Goal: Information Seeking & Learning: Check status

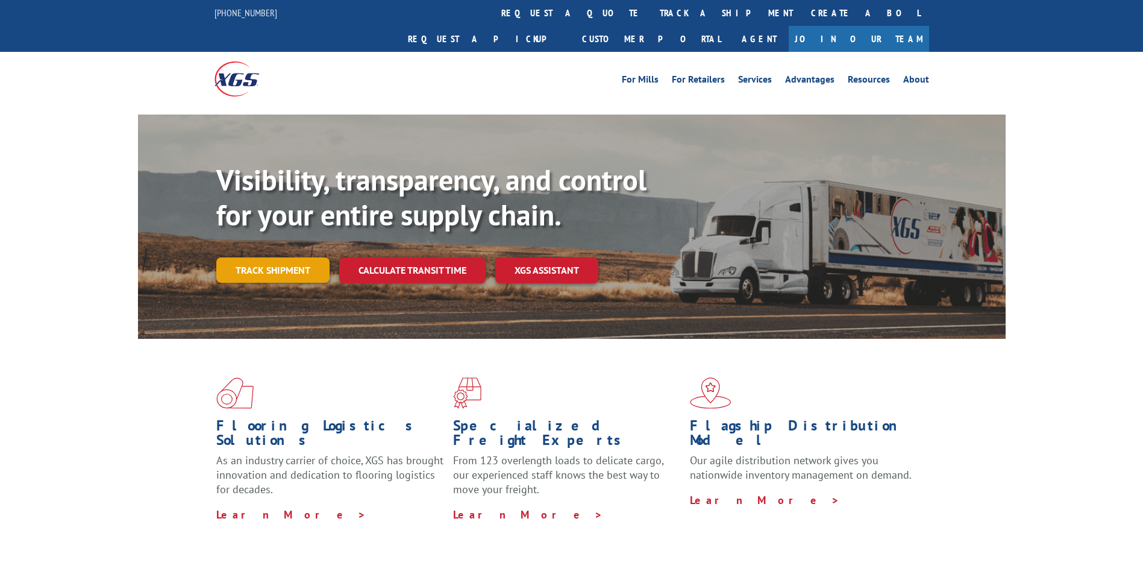
click at [316, 257] on link "Track shipment" at bounding box center [272, 269] width 113 height 25
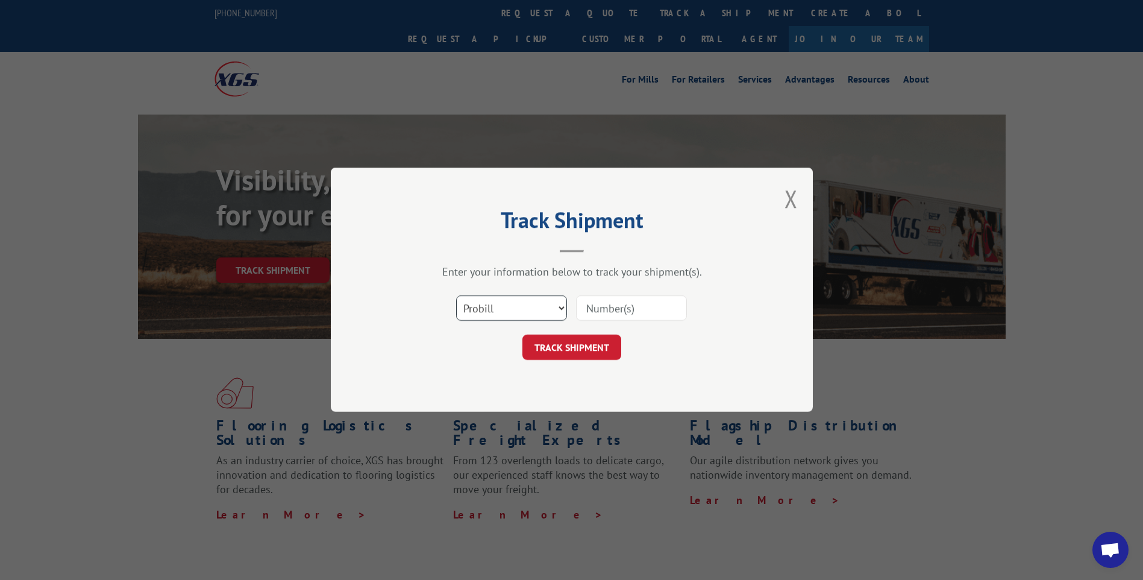
click at [551, 305] on select "Select category... Probill BOL PO" at bounding box center [511, 308] width 111 height 25
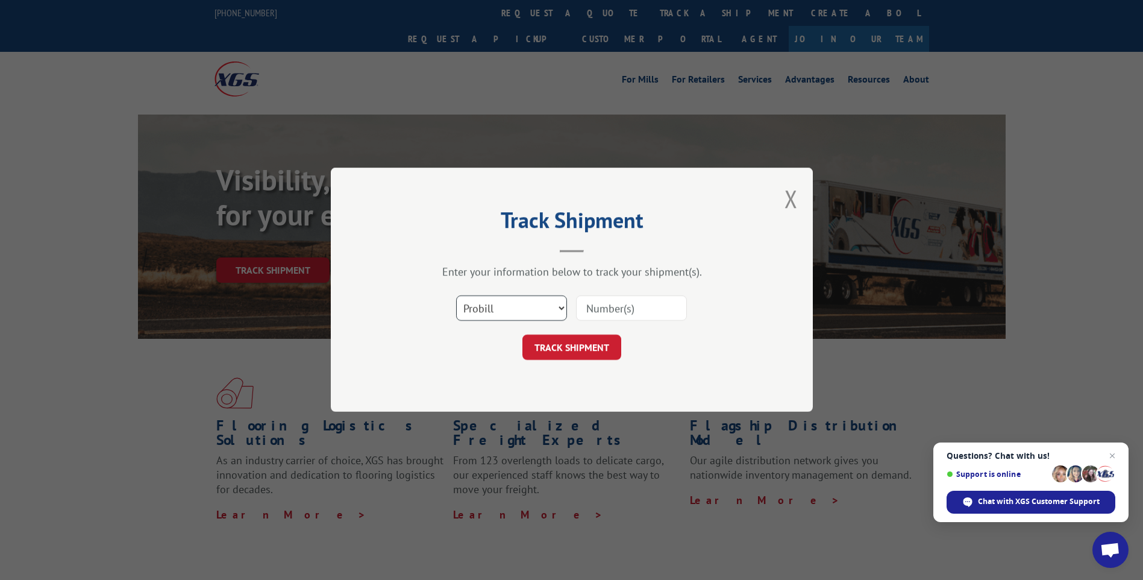
select select "po"
click at [456, 296] on select "Select category... Probill BOL PO" at bounding box center [511, 308] width 111 height 25
drag, startPoint x: 622, startPoint y: 305, endPoint x: 251, endPoint y: 305, distance: 371.7
click at [622, 305] on input at bounding box center [631, 308] width 111 height 25
click at [603, 308] on input at bounding box center [631, 308] width 111 height 25
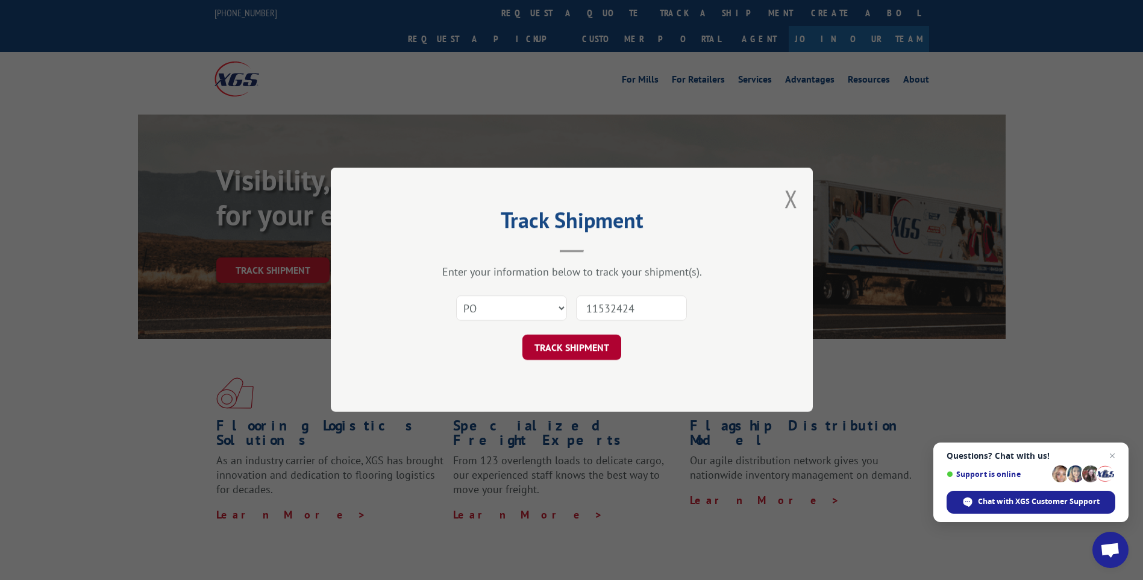
type input "11532424"
click at [569, 349] on button "TRACK SHIPMENT" at bounding box center [571, 347] width 99 height 25
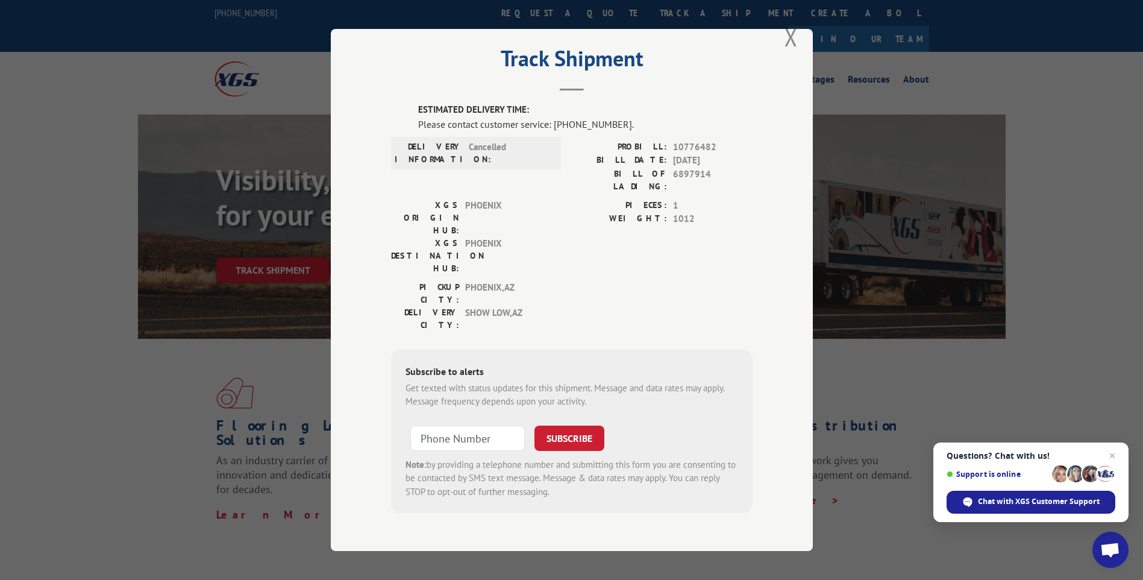
scroll to position [18, 0]
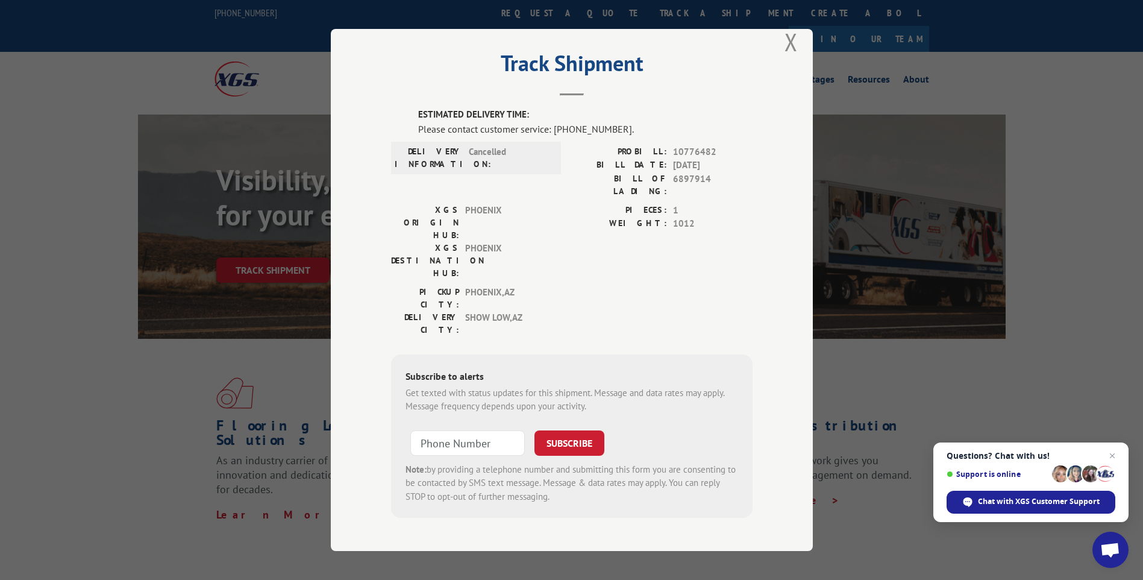
click at [793, 36] on div "Track Shipment ESTIMATED DELIVERY TIME: Please contact customer service: [PHONE…" at bounding box center [572, 290] width 482 height 522
click at [784, 47] on button "Close modal" at bounding box center [790, 42] width 13 height 32
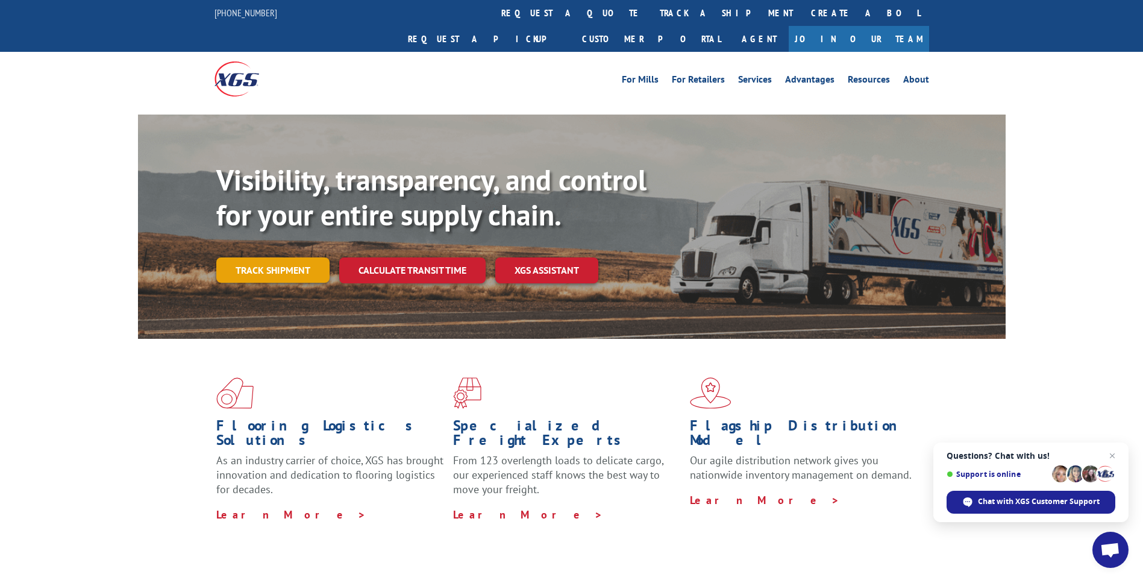
click at [280, 257] on link "Track shipment" at bounding box center [272, 269] width 113 height 25
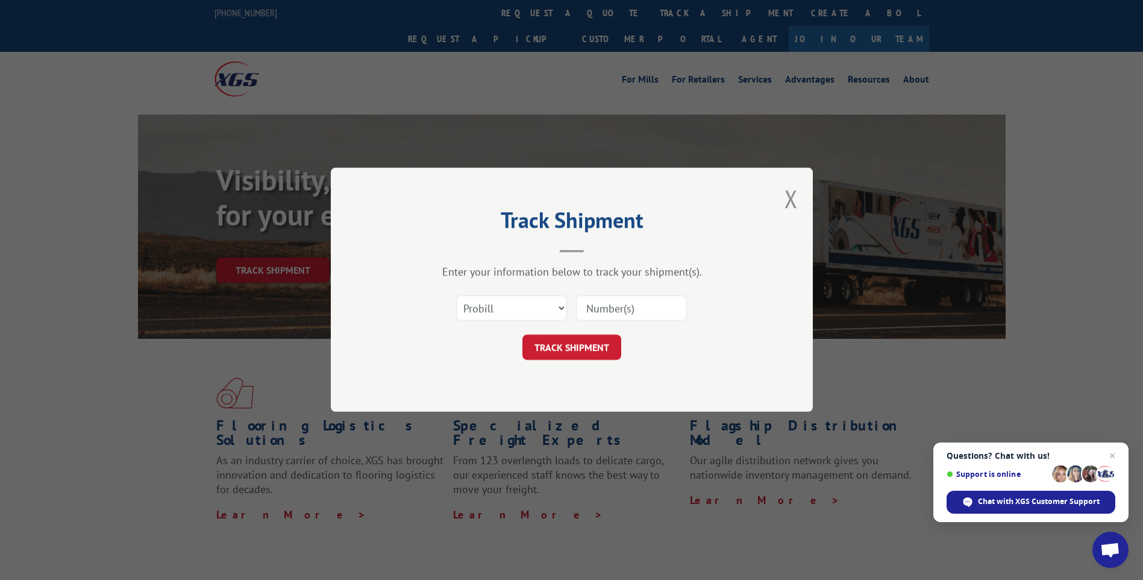
scroll to position [0, 0]
click at [533, 307] on select "Select category... Probill BOL PO" at bounding box center [511, 308] width 111 height 25
select select "po"
click at [456, 296] on select "Select category... Probill BOL PO" at bounding box center [511, 308] width 111 height 25
click at [616, 310] on input at bounding box center [631, 308] width 111 height 25
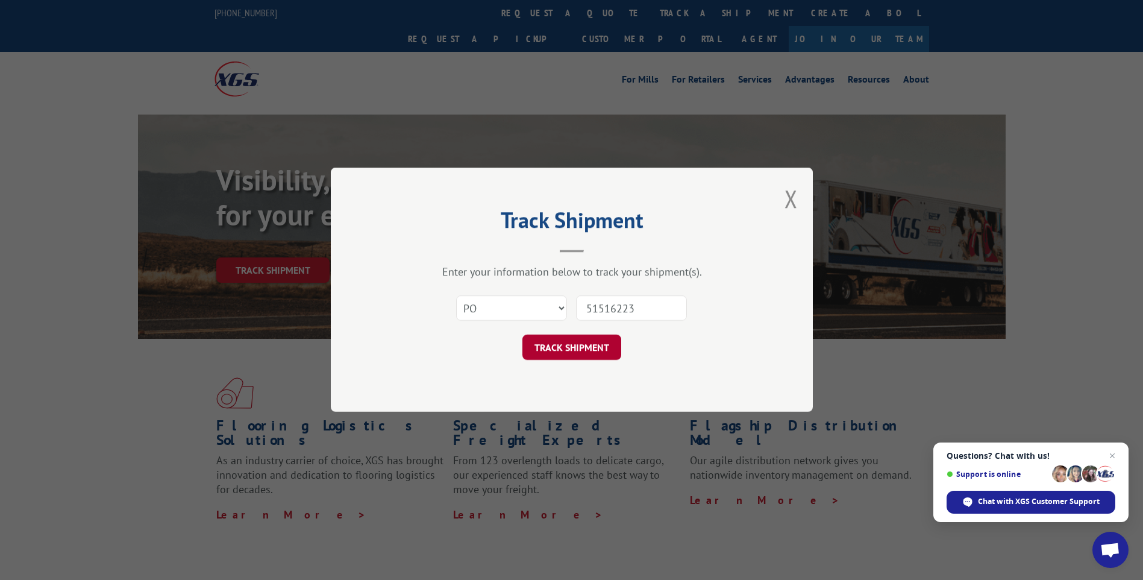
type input "51516223"
click at [576, 349] on button "TRACK SHIPMENT" at bounding box center [571, 347] width 99 height 25
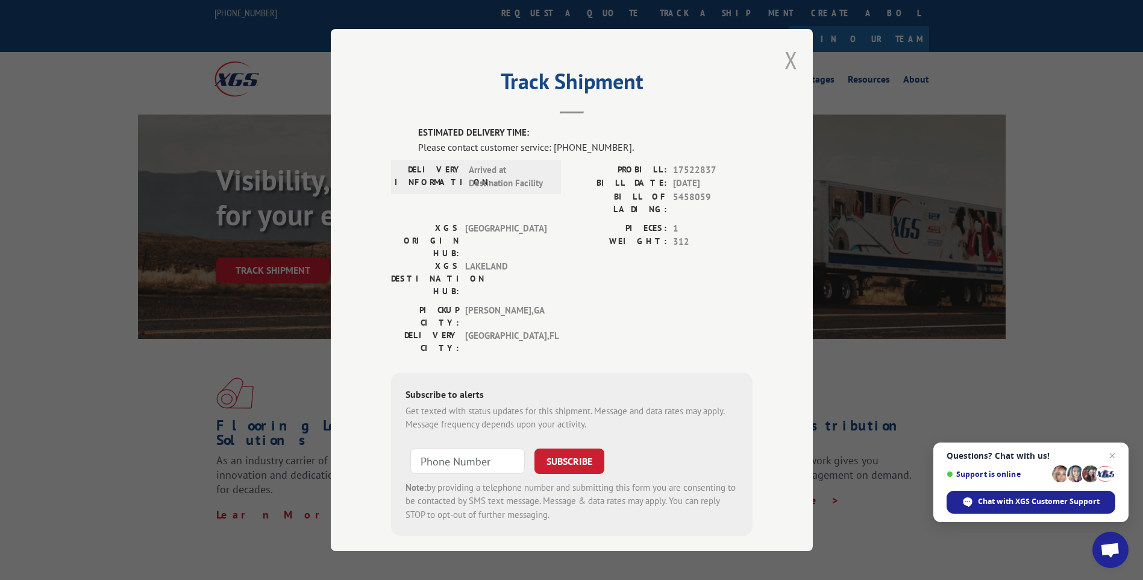
click at [793, 61] on button "Close modal" at bounding box center [790, 60] width 13 height 32
